Goal: Complete application form

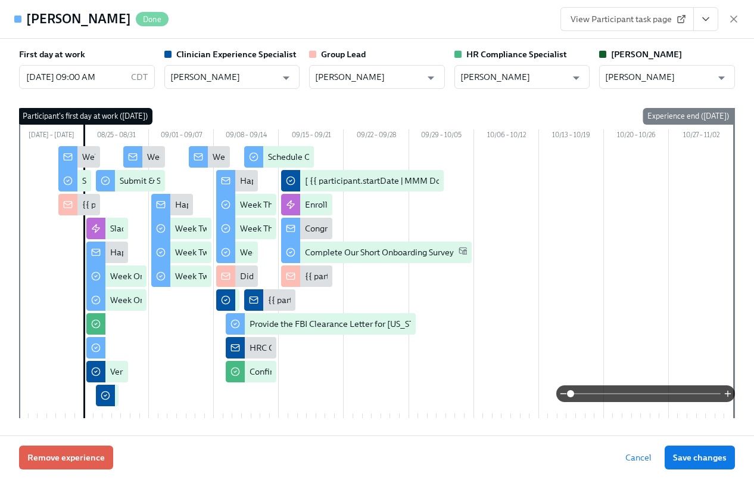
scroll to position [1100, 0]
click at [735, 18] on icon "button" at bounding box center [734, 19] width 12 height 12
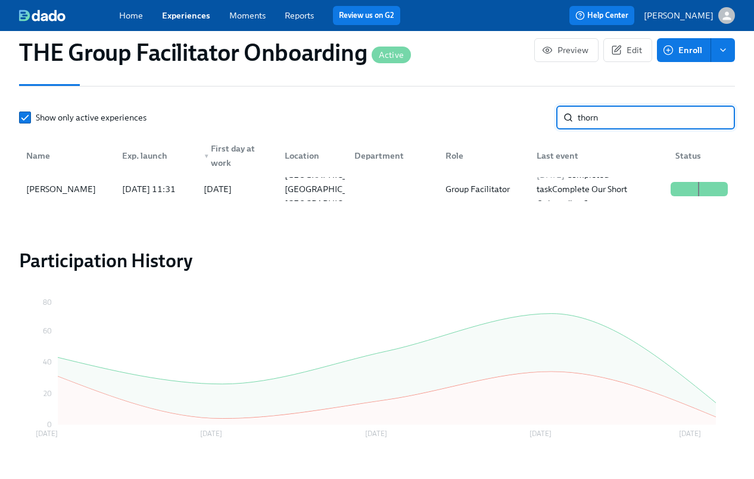
click at [606, 120] on input "thorn" at bounding box center [656, 117] width 157 height 24
type input "lisa di"
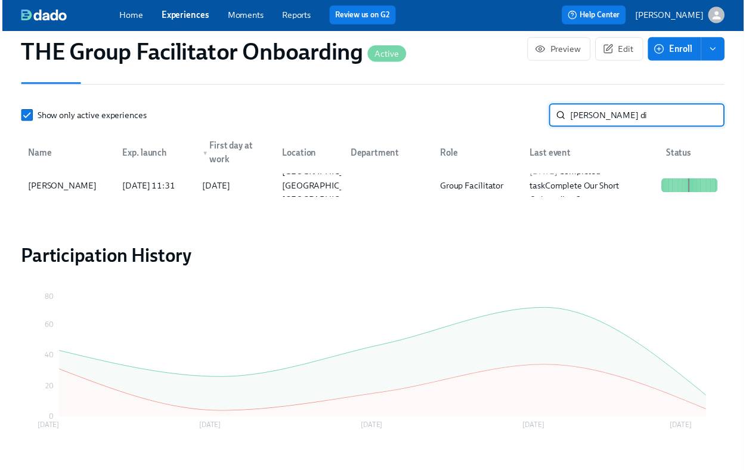
scroll to position [0, 17174]
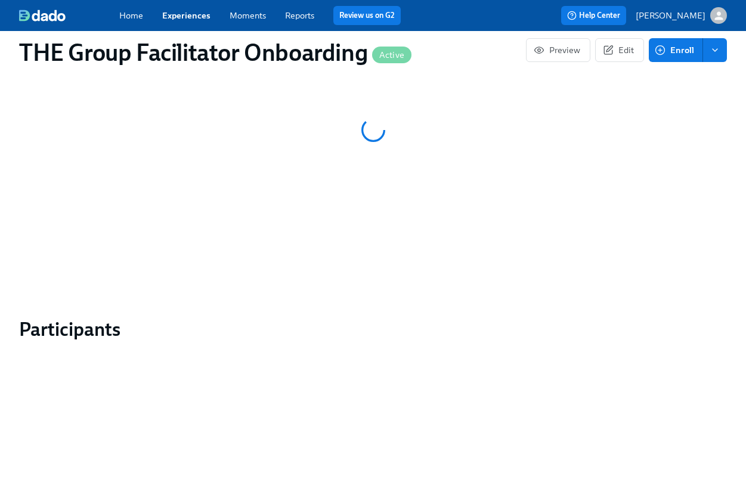
scroll to position [906, 0]
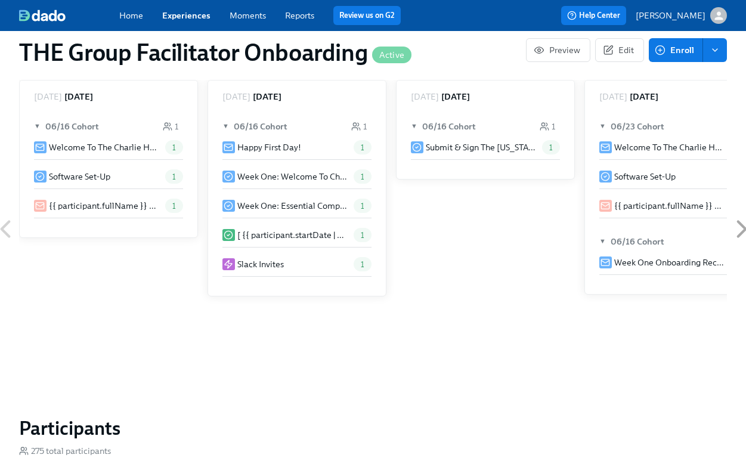
scroll to position [0, 15626]
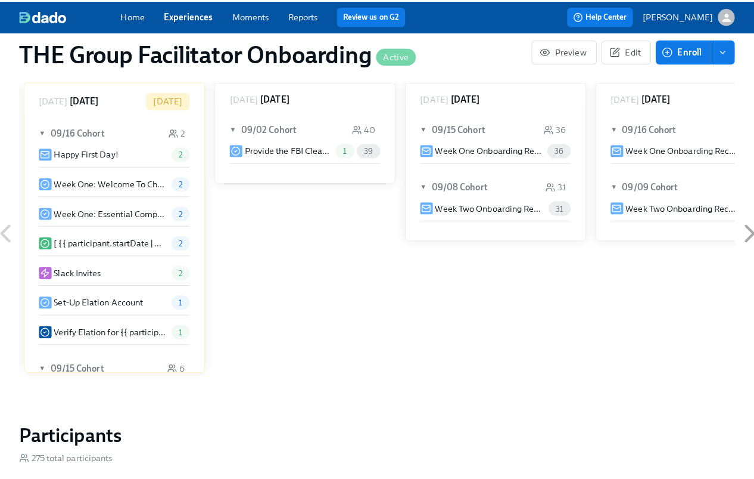
scroll to position [974, 0]
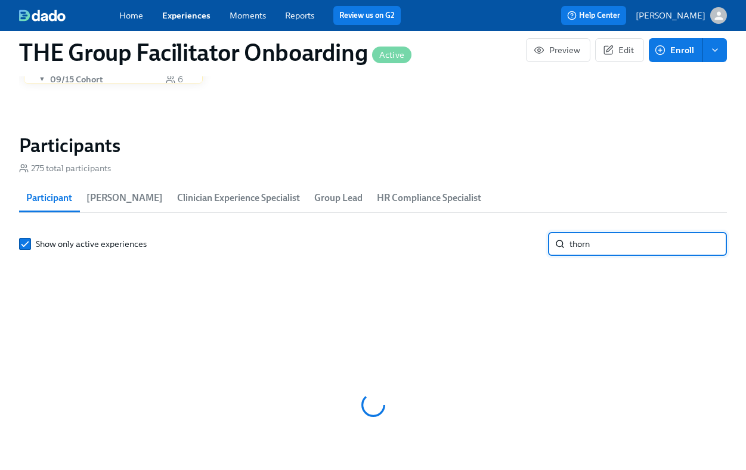
click at [598, 240] on input "thorn" at bounding box center [647, 244] width 157 height 24
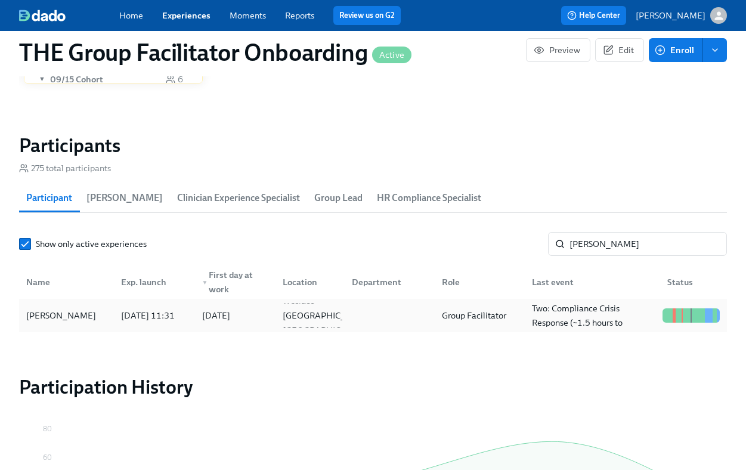
click at [402, 313] on div at bounding box center [387, 315] width 90 height 24
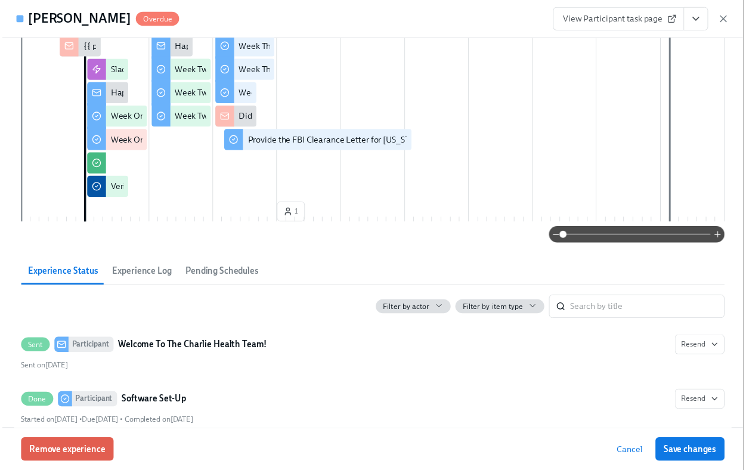
scroll to position [188, 0]
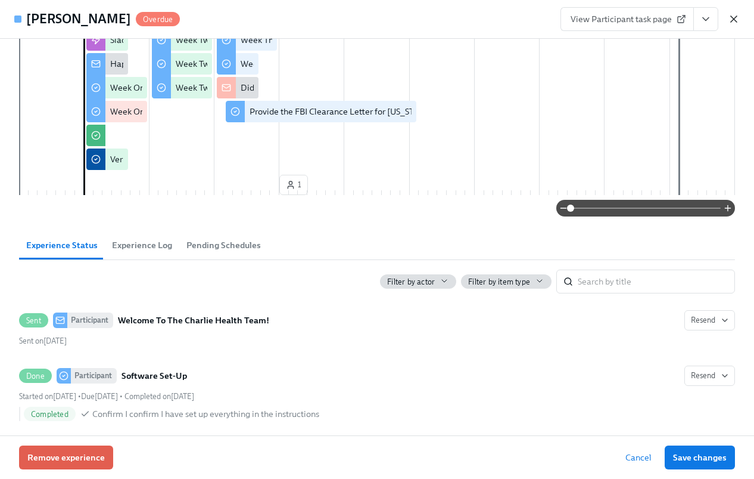
click at [731, 18] on icon "button" at bounding box center [734, 19] width 12 height 12
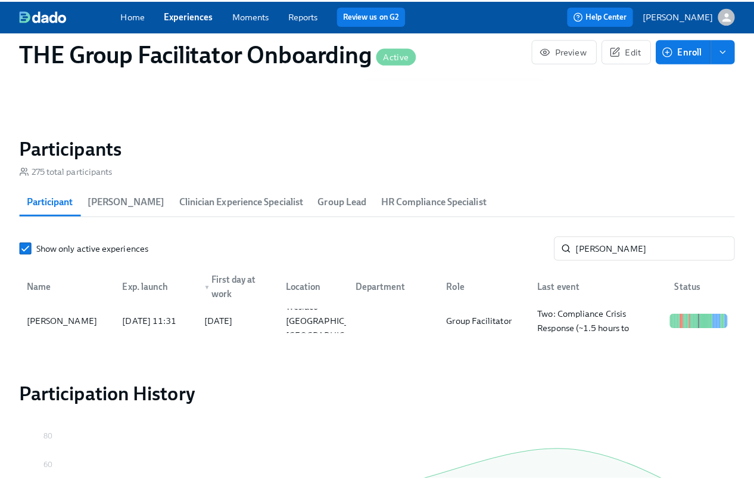
scroll to position [0, 17165]
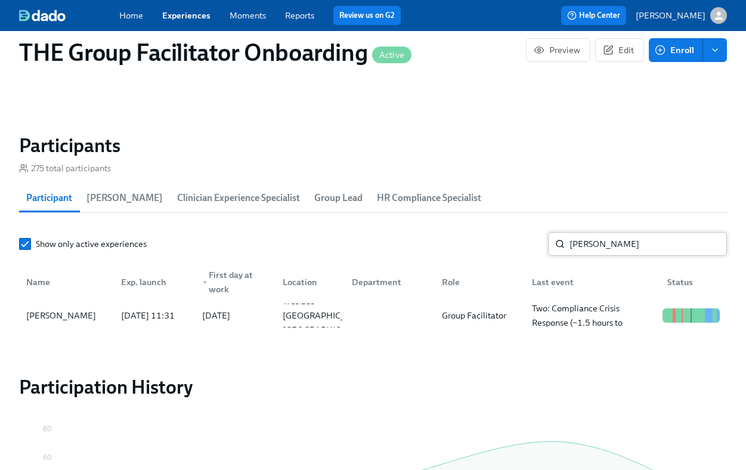
click at [580, 244] on input "lisa" at bounding box center [647, 244] width 157 height 24
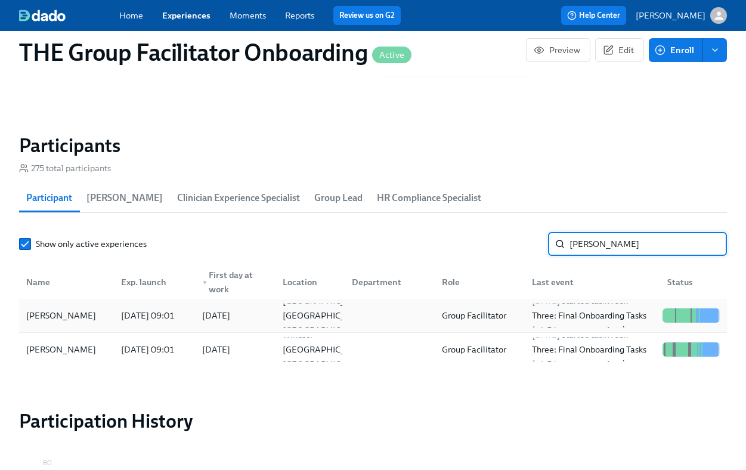
type input "anita"
click at [54, 322] on div "Anita Farrington Woods" at bounding box center [60, 315] width 79 height 14
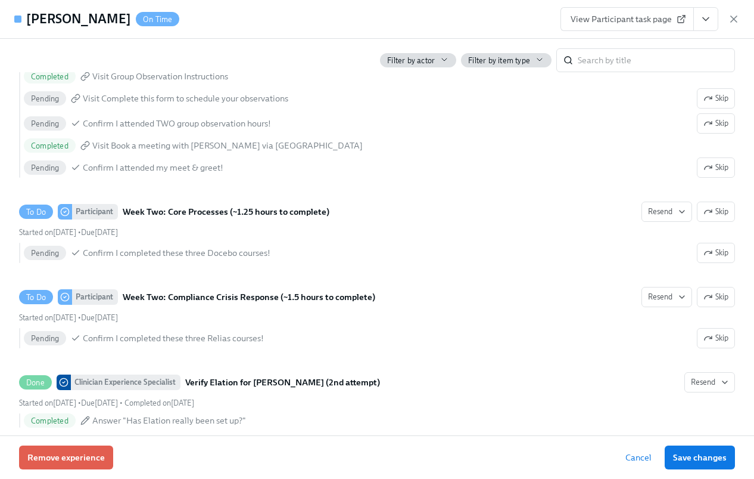
scroll to position [1804, 0]
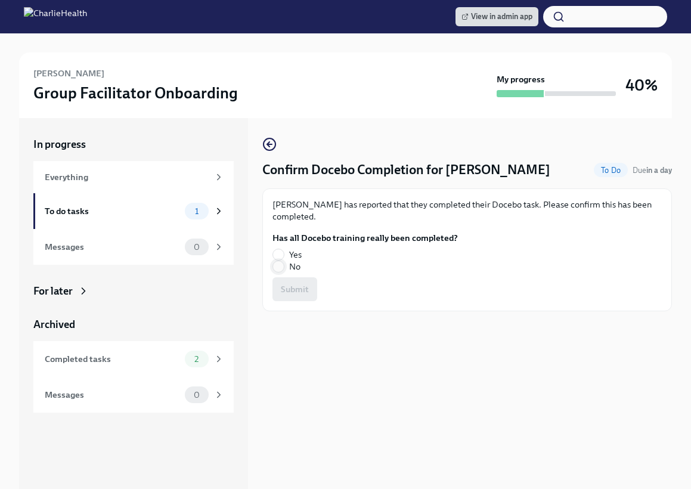
click at [282, 263] on input "No" at bounding box center [278, 266] width 11 height 11
radio input "true"
click at [299, 287] on span "Submit" at bounding box center [295, 289] width 28 height 12
click at [284, 254] on span at bounding box center [278, 255] width 12 height 12
click at [284, 254] on input "Yes" at bounding box center [278, 254] width 11 height 11
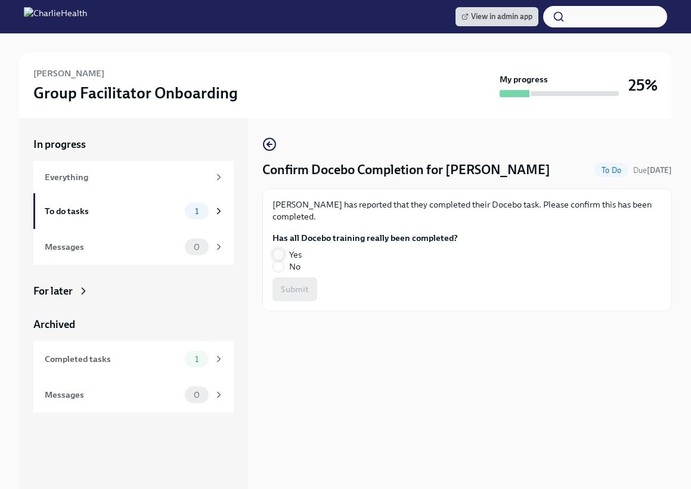
radio input "true"
click at [287, 284] on span "Submit" at bounding box center [295, 289] width 28 height 12
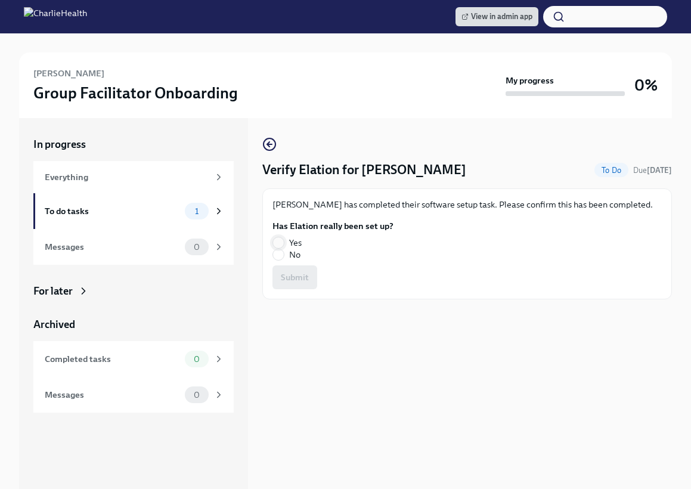
click at [277, 238] on input "Yes" at bounding box center [278, 242] width 11 height 11
radio input "true"
click at [281, 269] on button "Submit" at bounding box center [294, 277] width 45 height 24
click at [277, 240] on input "Yes" at bounding box center [278, 242] width 11 height 11
radio input "true"
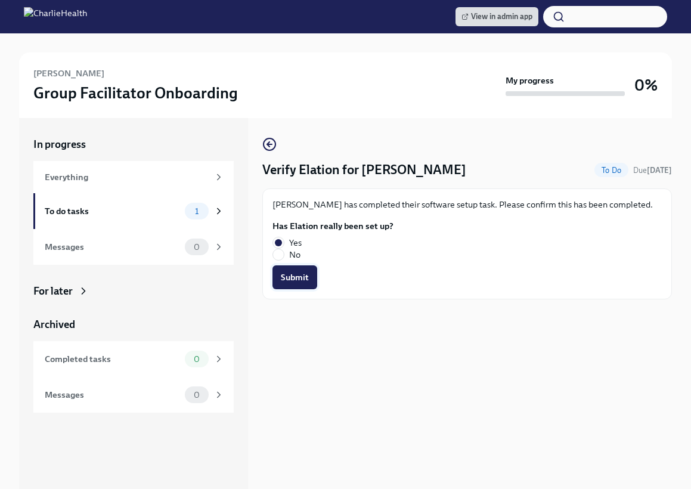
click at [282, 269] on button "Submit" at bounding box center [294, 277] width 45 height 24
click at [296, 238] on span "Yes" at bounding box center [295, 243] width 13 height 12
click at [284, 238] on input "Yes" at bounding box center [278, 242] width 11 height 11
radio input "true"
click at [296, 274] on span "Submit" at bounding box center [295, 277] width 28 height 12
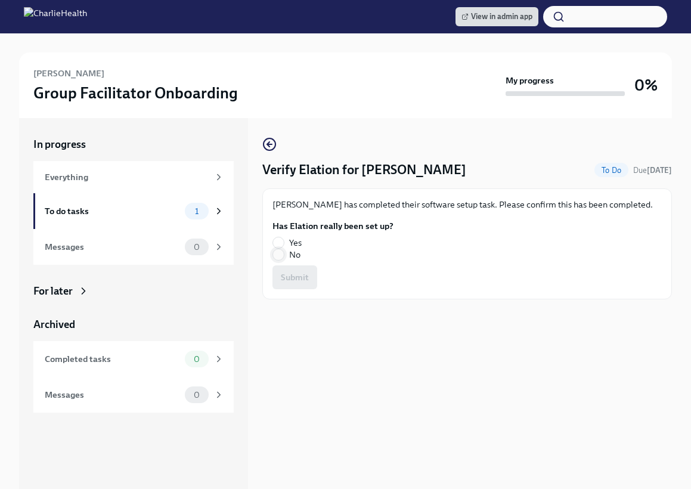
click at [282, 252] on input "No" at bounding box center [278, 254] width 11 height 11
radio input "true"
click at [284, 270] on button "Submit" at bounding box center [294, 277] width 45 height 24
